Goal: Task Accomplishment & Management: Complete application form

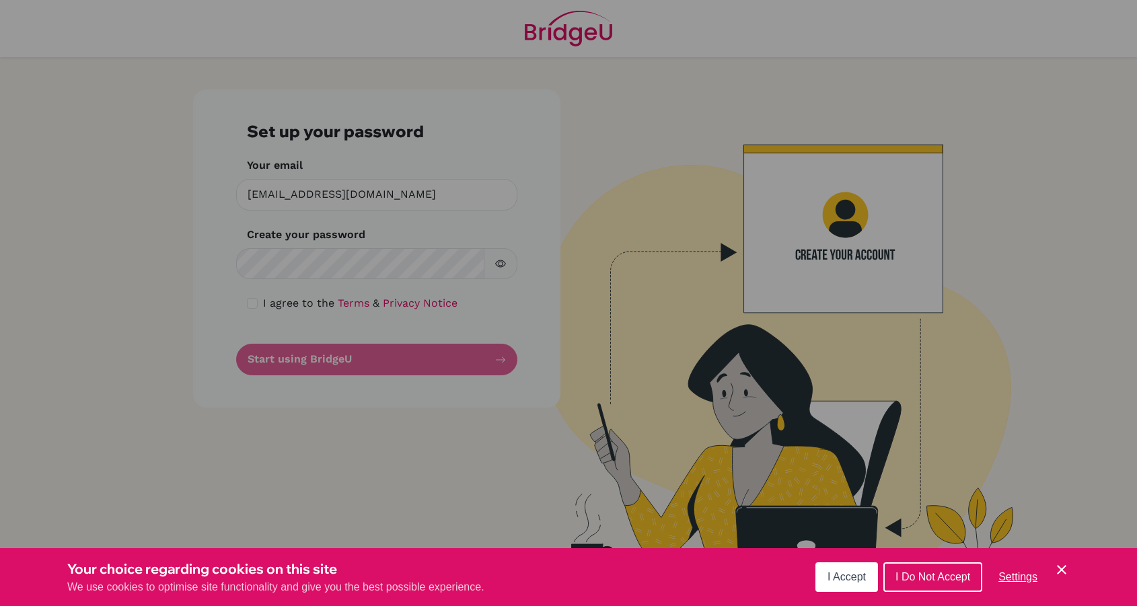
click at [310, 258] on div "Cookie Preferences" at bounding box center [568, 303] width 1137 height 606
click at [248, 301] on div "Cookie Preferences" at bounding box center [568, 303] width 1137 height 606
click at [250, 305] on div "Cookie Preferences" at bounding box center [568, 303] width 1137 height 606
click at [283, 248] on div "Cookie Preferences" at bounding box center [568, 303] width 1137 height 606
click at [274, 263] on div "Cookie Preferences" at bounding box center [568, 303] width 1137 height 606
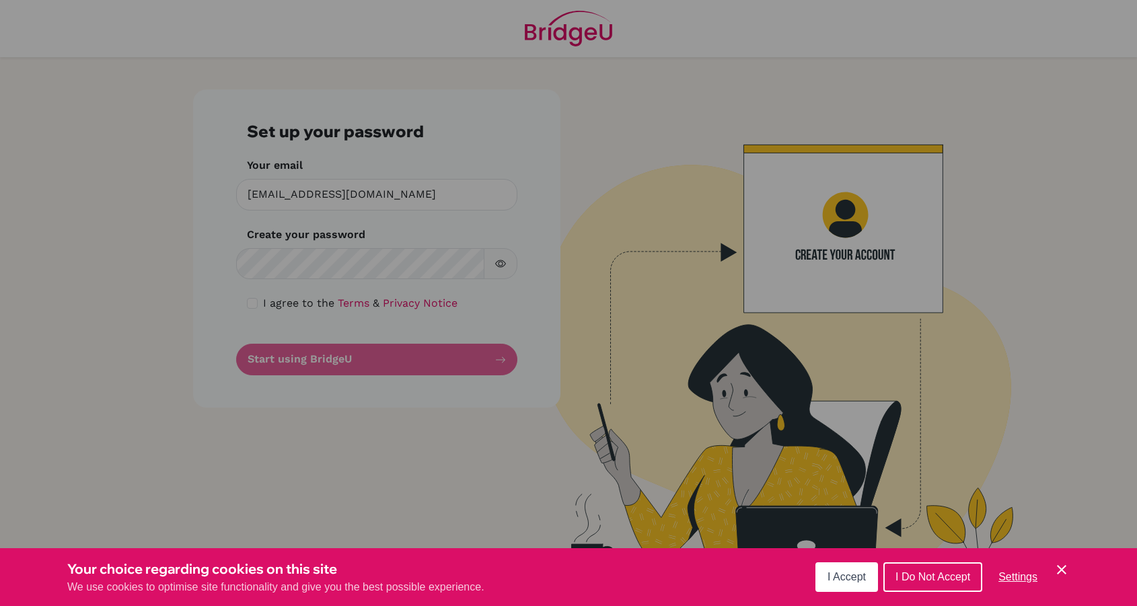
click at [261, 258] on div "Cookie Preferences" at bounding box center [568, 303] width 1137 height 606
click at [416, 198] on div "Cookie Preferences" at bounding box center [568, 303] width 1137 height 606
click at [866, 578] on button "I Accept" at bounding box center [846, 577] width 63 height 30
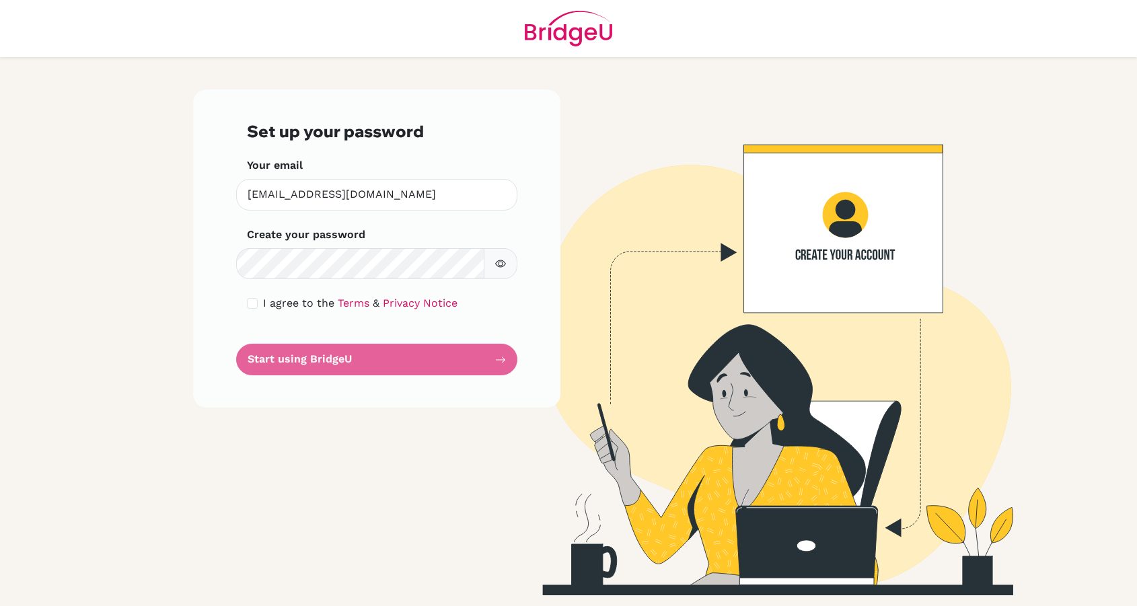
click at [862, 578] on img at bounding box center [760, 342] width 767 height 506
click at [225, 240] on div "Set up your password Your email emohamed@aisa.sch.ae Invalid email Create your …" at bounding box center [376, 248] width 367 height 318
click at [510, 270] on button "button" at bounding box center [501, 264] width 34 height 32
click at [250, 302] on input "checkbox" at bounding box center [252, 303] width 11 height 11
checkbox input "true"
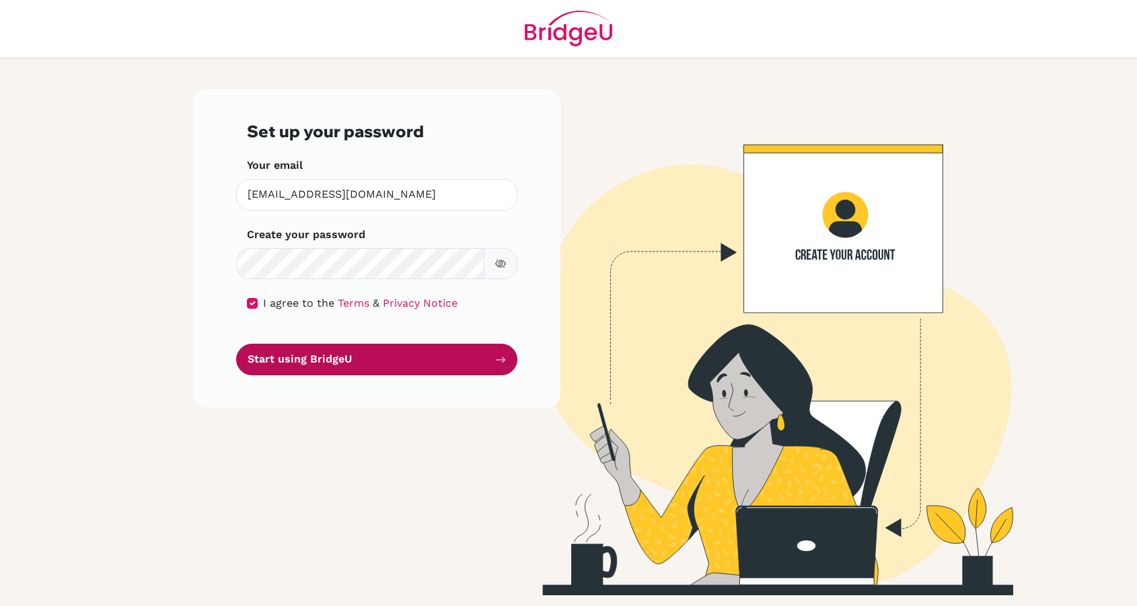
click at [319, 360] on button "Start using BridgeU" at bounding box center [376, 360] width 281 height 32
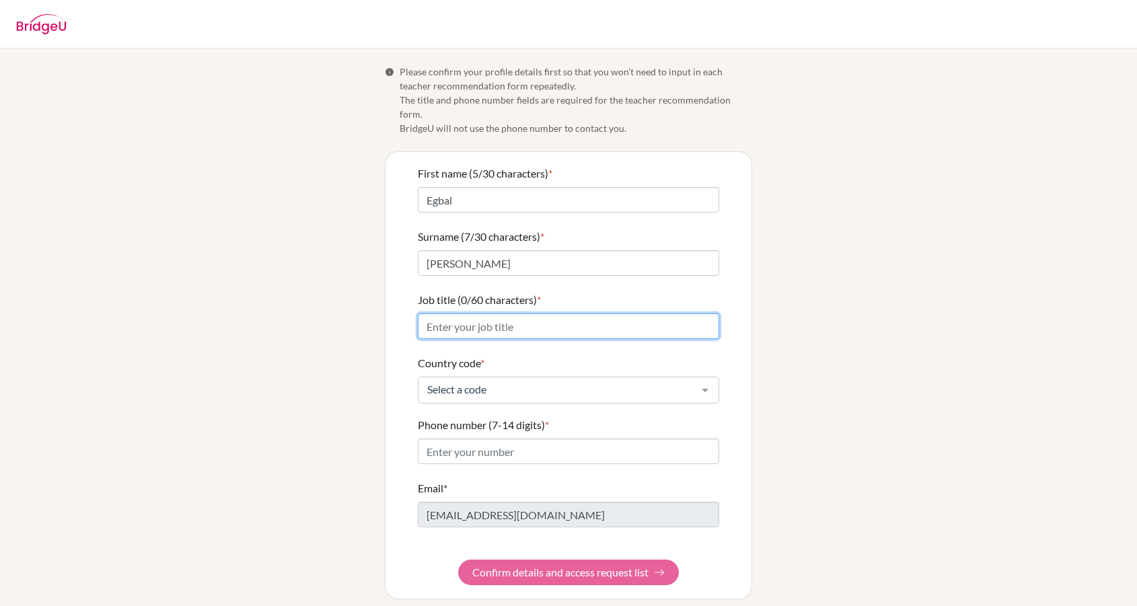
click at [504, 313] on input "Job title (0/60 characters) *" at bounding box center [568, 326] width 301 height 26
type input "Computer Science Teacher"
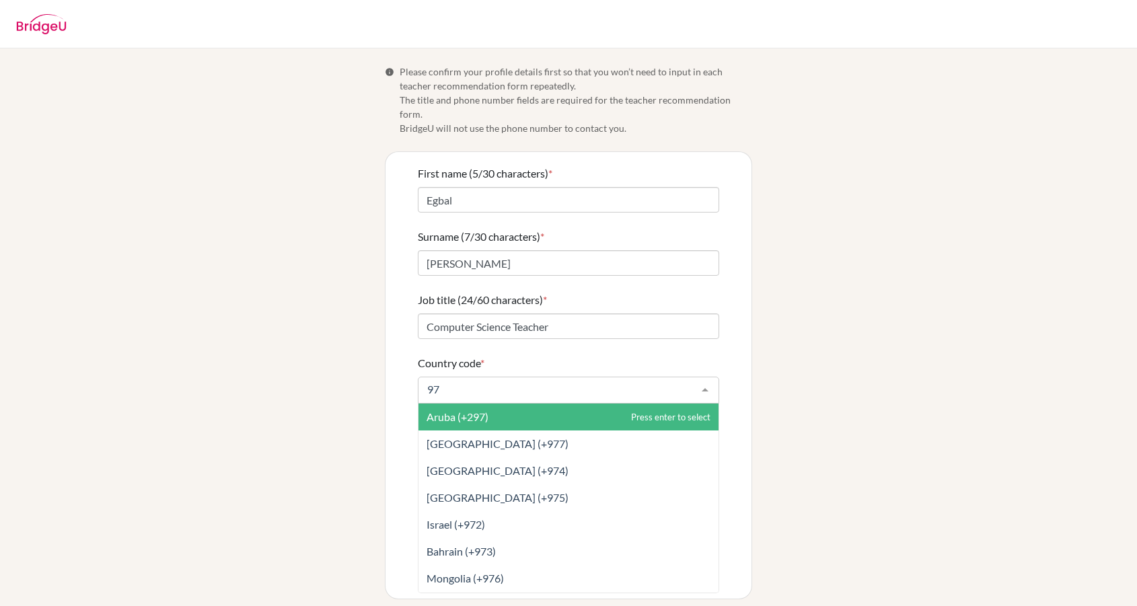
type input "971"
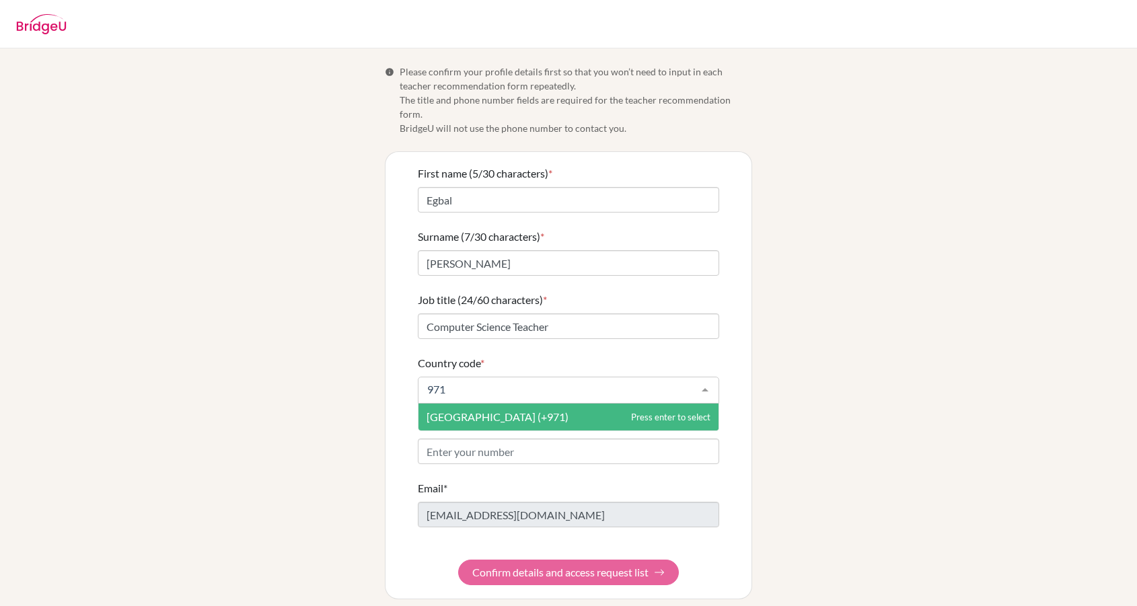
click at [541, 410] on span "[GEOGRAPHIC_DATA] (+971)" at bounding box center [497, 416] width 142 height 13
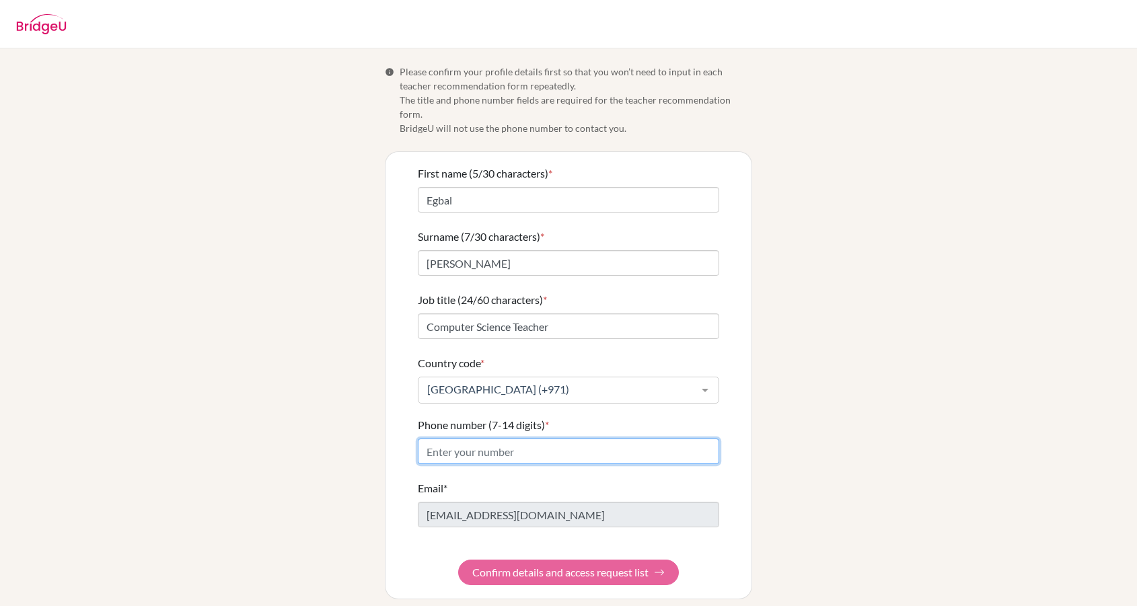
click at [500, 440] on input "Phone number (7-14 digits) *" at bounding box center [568, 452] width 301 height 26
type input "581321966"
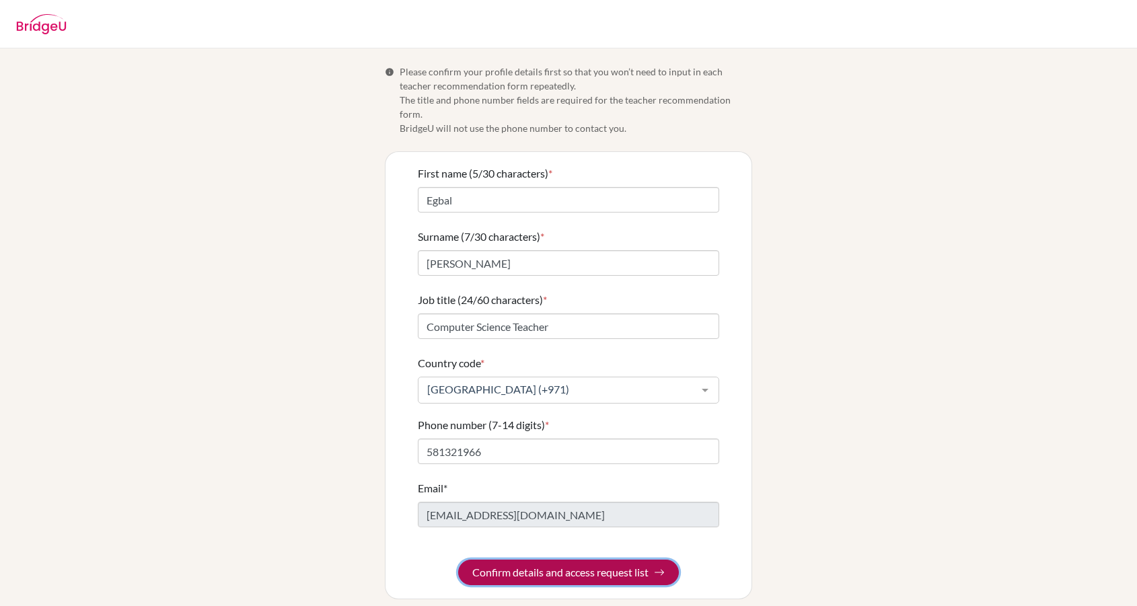
click at [599, 560] on button "Confirm details and access request list" at bounding box center [568, 573] width 221 height 26
